Goal: Transaction & Acquisition: Purchase product/service

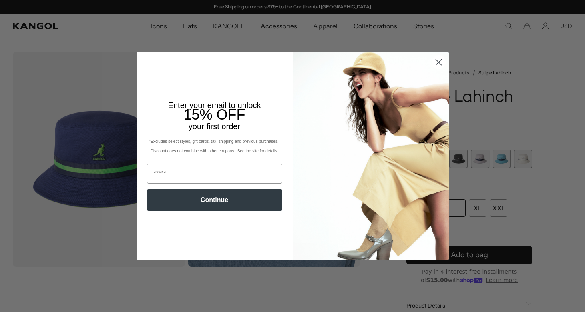
click at [434, 62] on circle "Close dialog" at bounding box center [438, 62] width 13 height 13
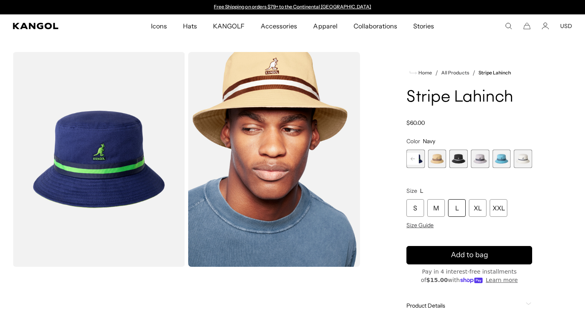
click at [483, 159] on span "7 of 9" at bounding box center [480, 159] width 18 height 18
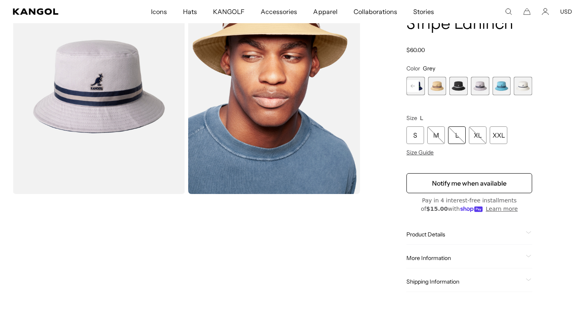
scroll to position [74, 0]
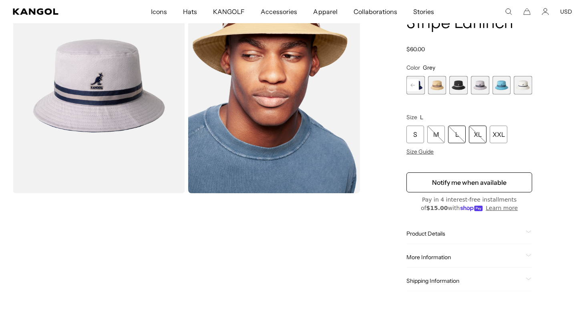
click at [478, 135] on div "XL" at bounding box center [478, 135] width 18 height 18
click at [476, 131] on div "XL" at bounding box center [478, 135] width 18 height 18
click at [416, 82] on rect at bounding box center [413, 85] width 12 height 12
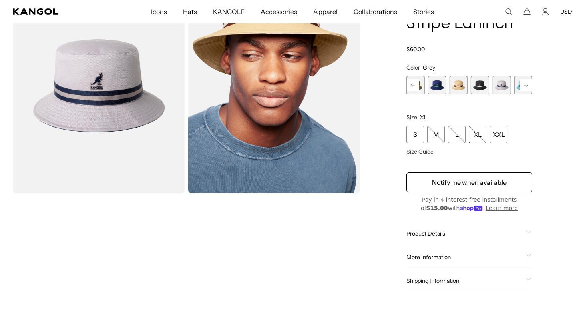
click at [500, 87] on span "7 of 9" at bounding box center [502, 85] width 18 height 18
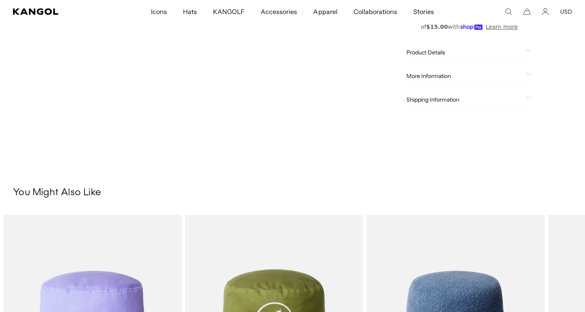
scroll to position [217, 0]
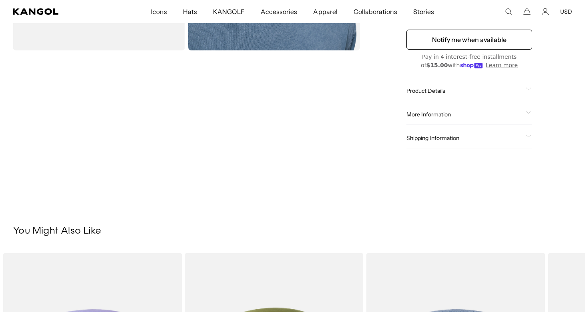
click at [455, 92] on span "Product Details" at bounding box center [464, 90] width 116 height 7
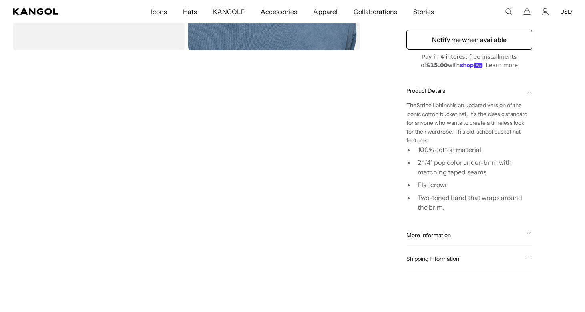
scroll to position [0, 165]
click at [455, 92] on span "Product Details" at bounding box center [464, 90] width 116 height 7
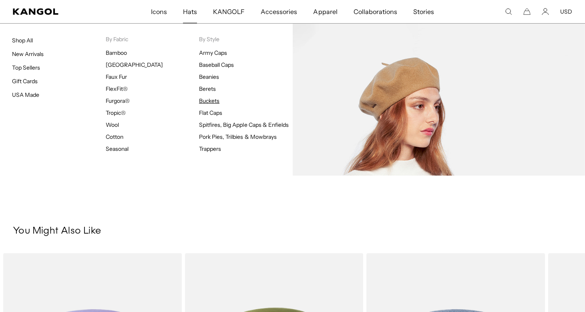
scroll to position [0, 0]
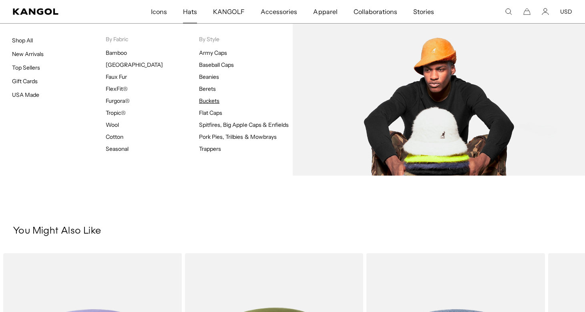
click at [213, 99] on link "Buckets" at bounding box center [209, 100] width 20 height 7
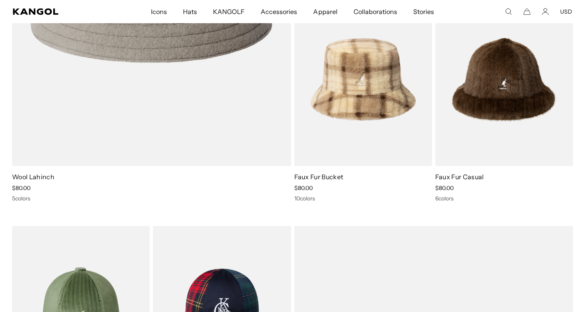
scroll to position [0, 165]
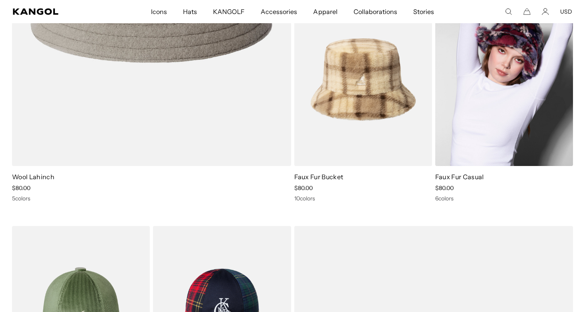
click at [469, 118] on img at bounding box center [504, 79] width 138 height 173
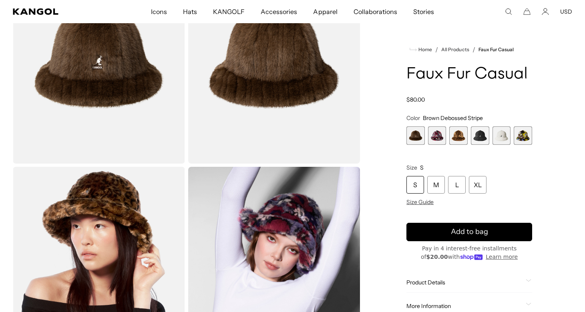
scroll to position [0, 165]
click at [430, 135] on span "2 of 6" at bounding box center [437, 136] width 18 height 18
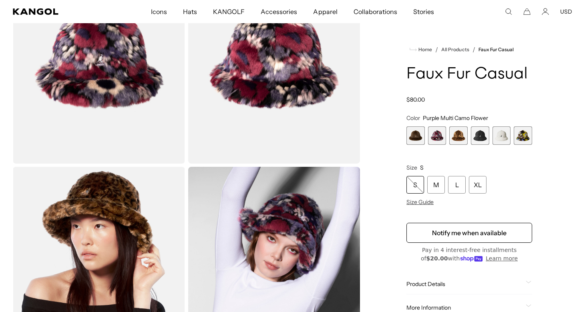
click at [451, 136] on span "3 of 6" at bounding box center [458, 136] width 18 height 18
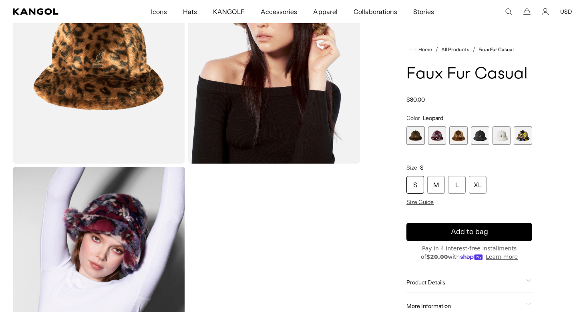
click at [467, 138] on span "3 of 6" at bounding box center [458, 136] width 18 height 18
click at [488, 137] on span "4 of 6" at bounding box center [480, 136] width 18 height 18
